Goal: Task Accomplishment & Management: Manage account settings

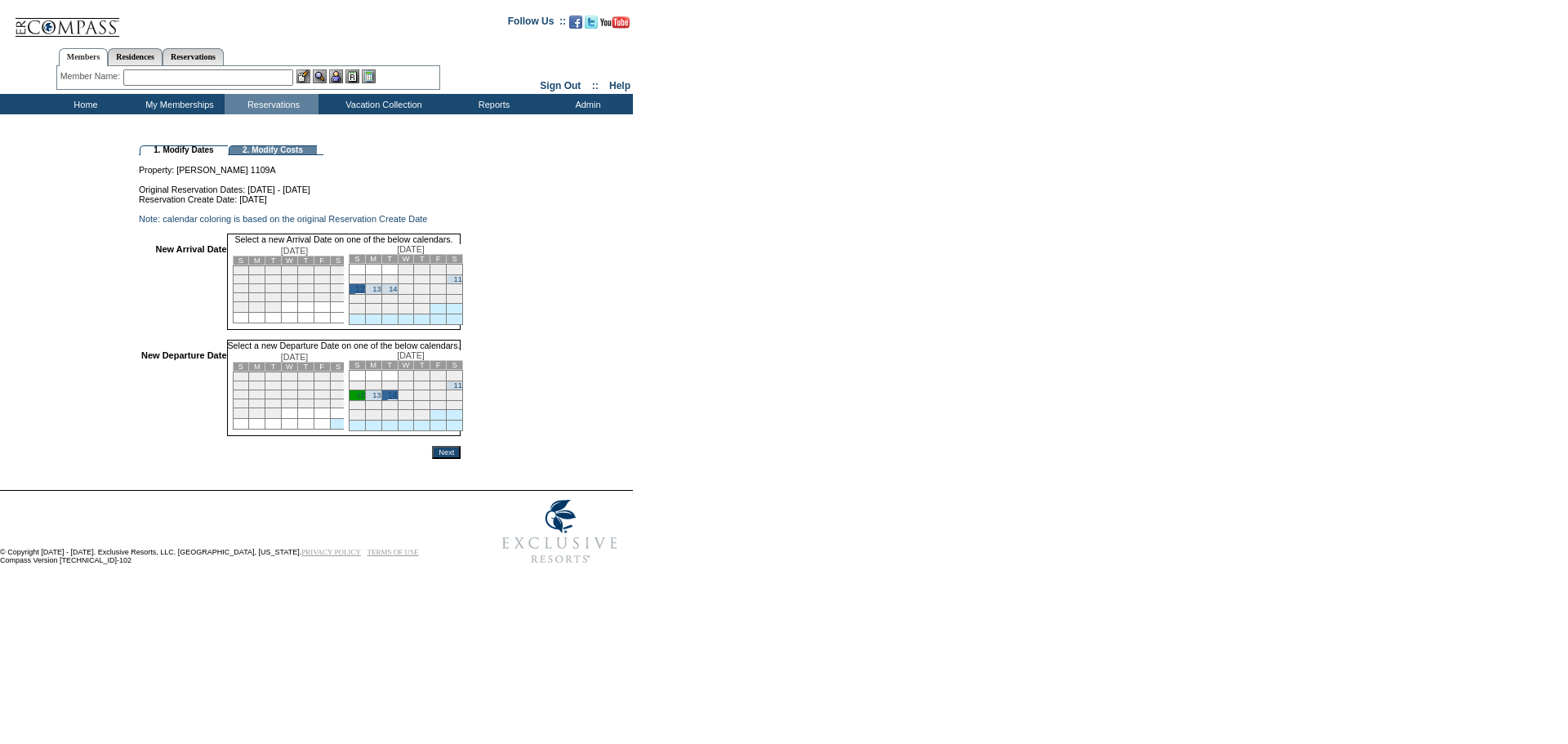
click at [460, 459] on input "Next" at bounding box center [446, 453] width 29 height 13
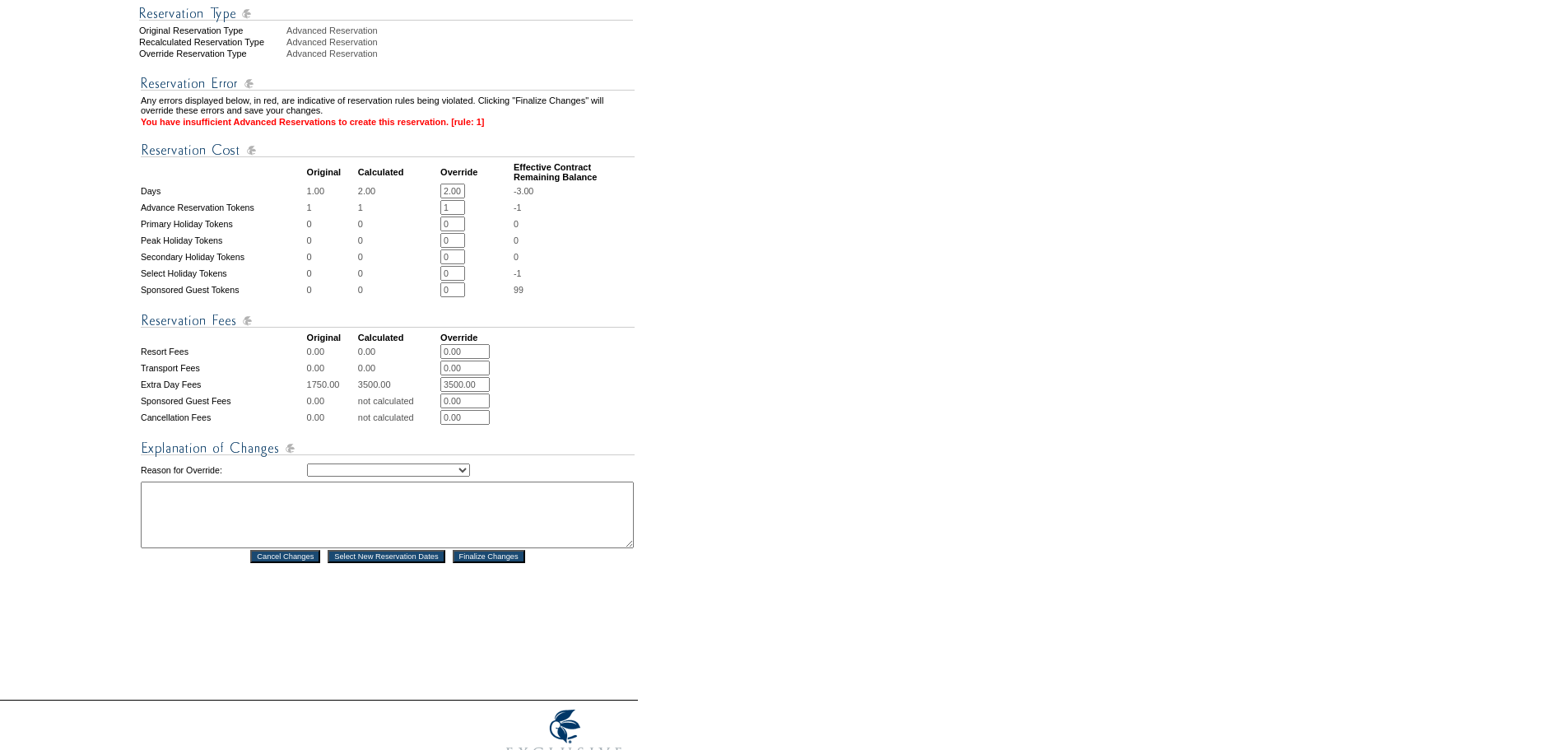
scroll to position [494, 0]
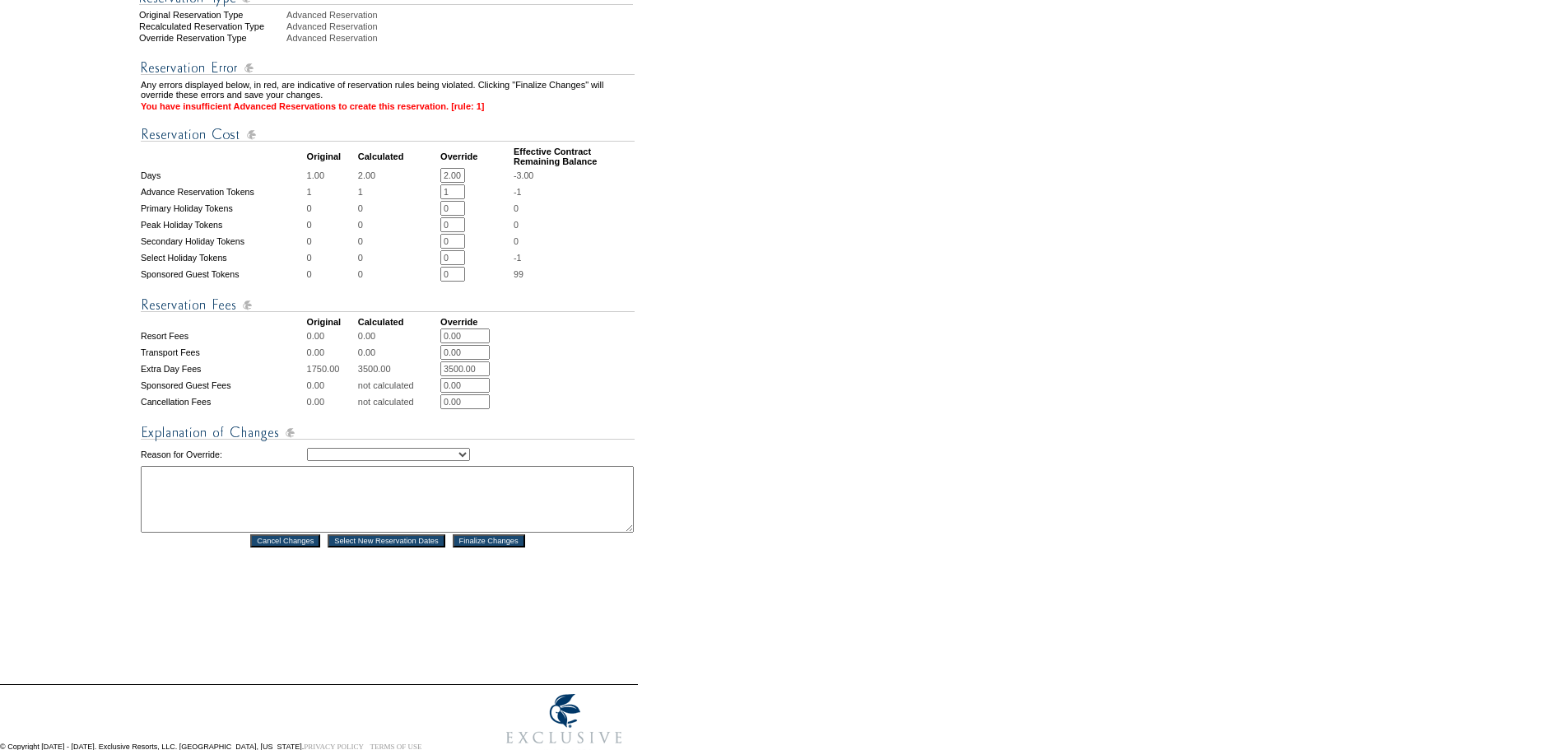
click at [470, 461] on select "Creating Continuous Stay Days Rebooked After Cancellation Editing Occupant Expe…" at bounding box center [388, 455] width 163 height 14
select select "1042"
click at [307, 461] on select "Creating Continuous Stay Days Rebooked After Cancellation Editing Occupant Expe…" at bounding box center [388, 455] width 163 height 14
click at [198, 516] on textarea at bounding box center [387, 499] width 493 height 67
type textarea "Member is working on solidifying dates. MB"
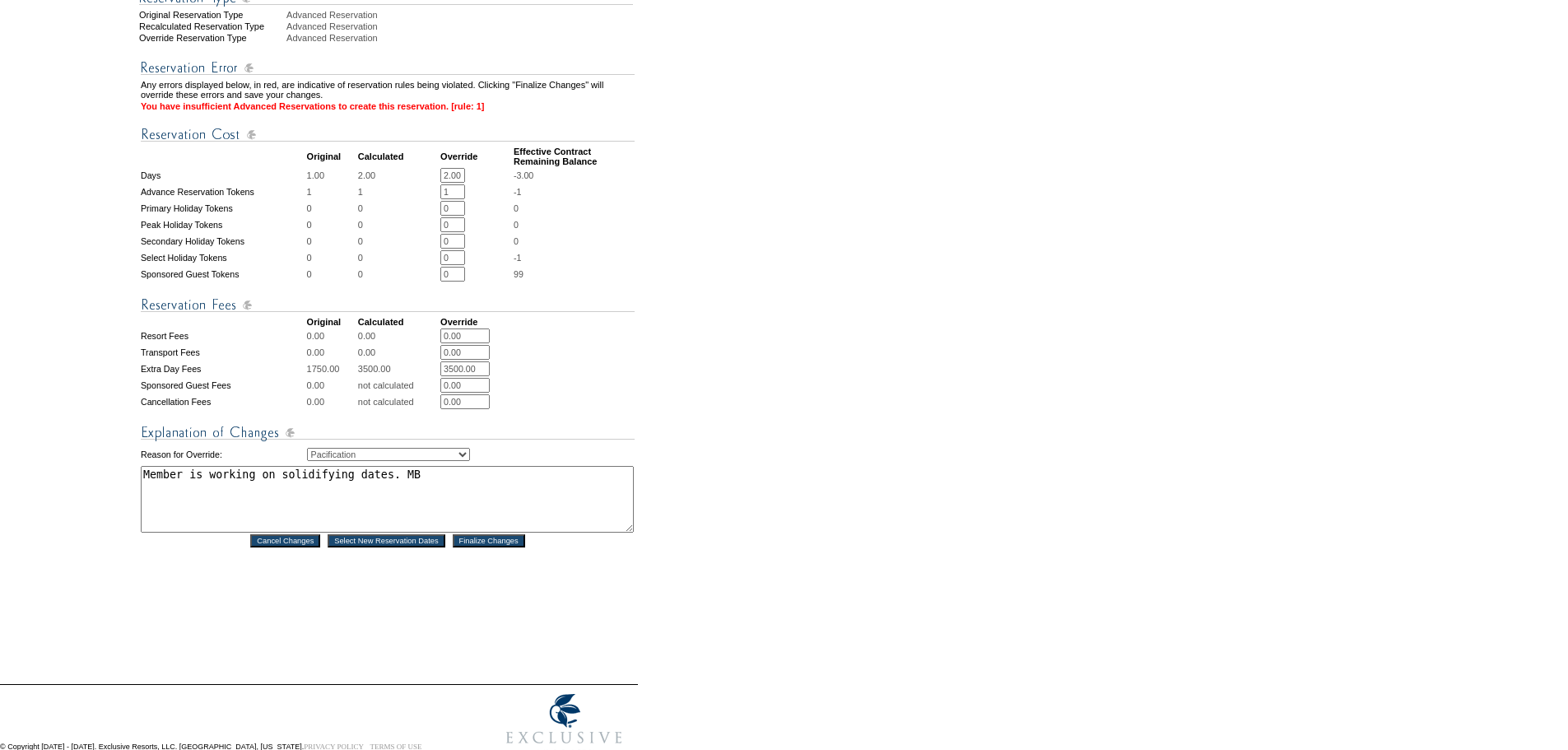
click at [518, 547] on input "Finalize Changes" at bounding box center [488, 541] width 72 height 14
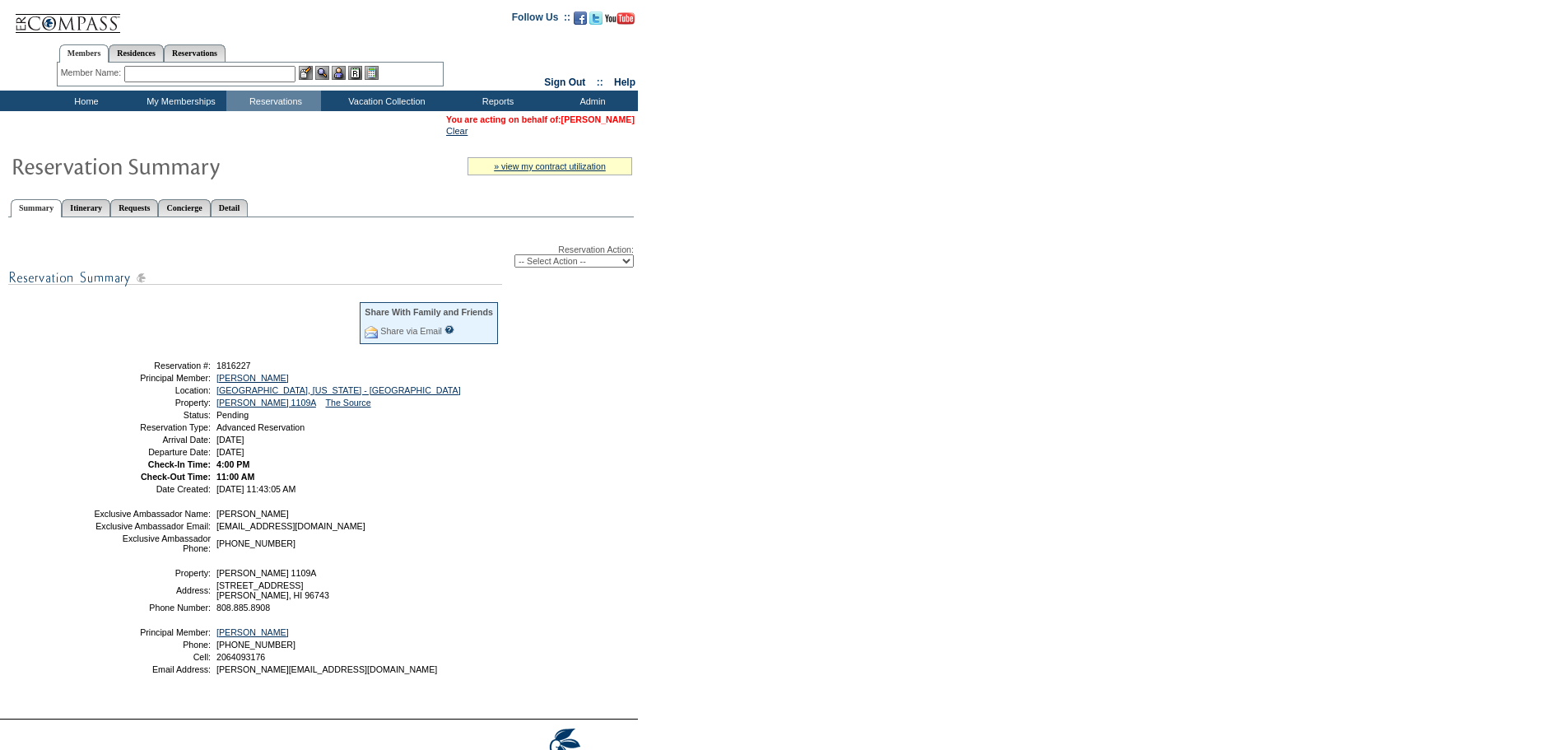
click at [602, 118] on link "Terry Axelrod" at bounding box center [598, 120] width 73 height 10
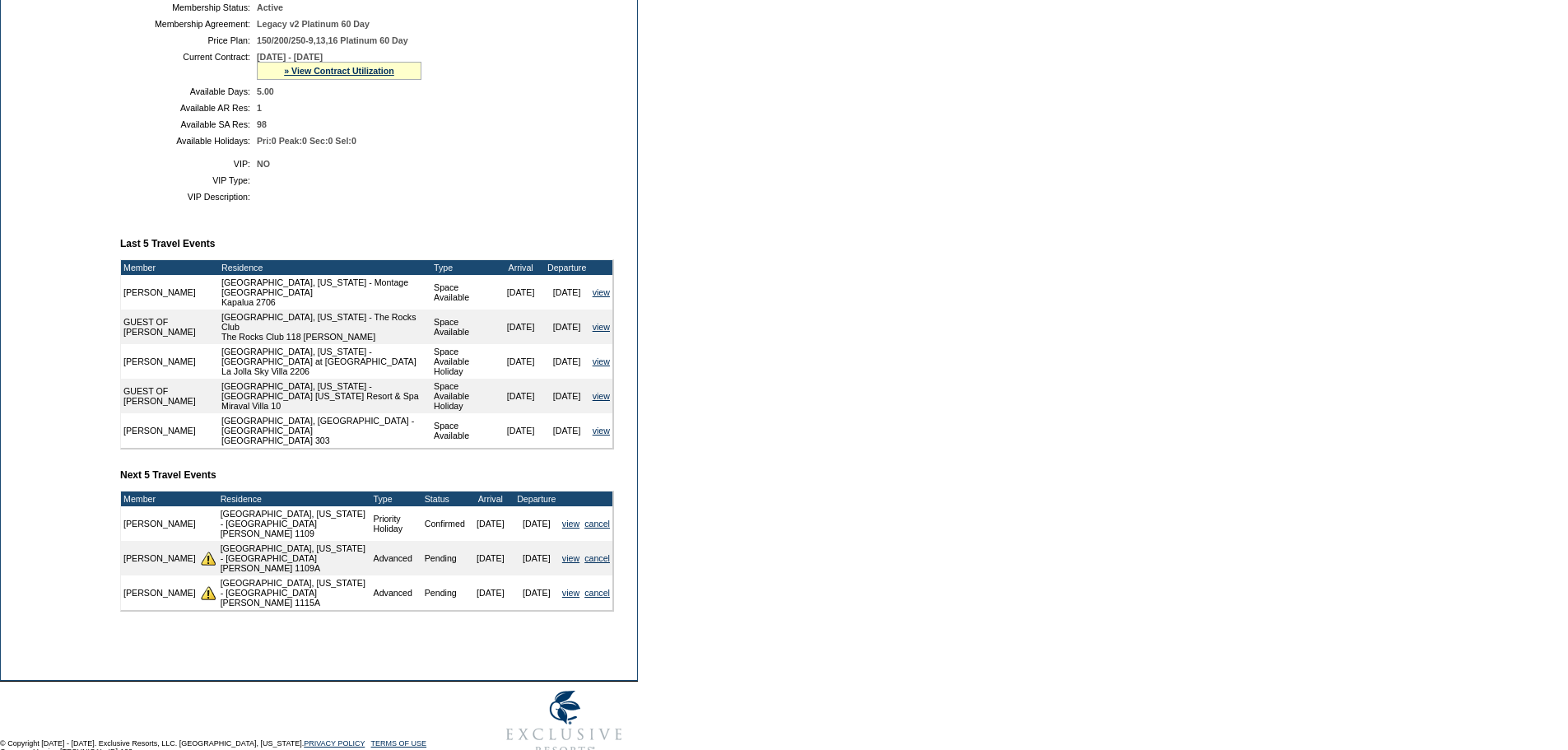
scroll to position [411, 0]
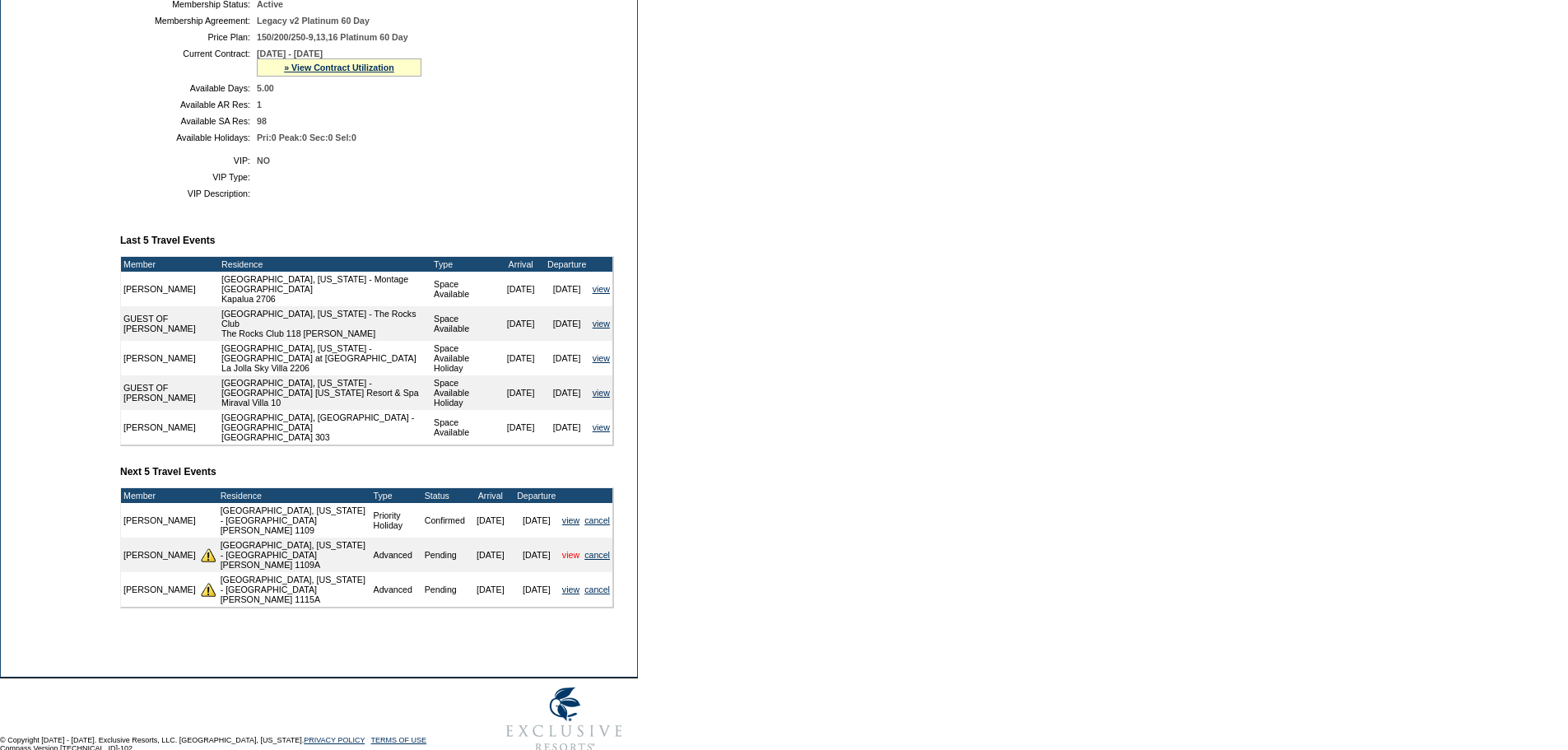
click at [570, 560] on link "view" at bounding box center [571, 555] width 17 height 10
